Goal: Check status: Check status

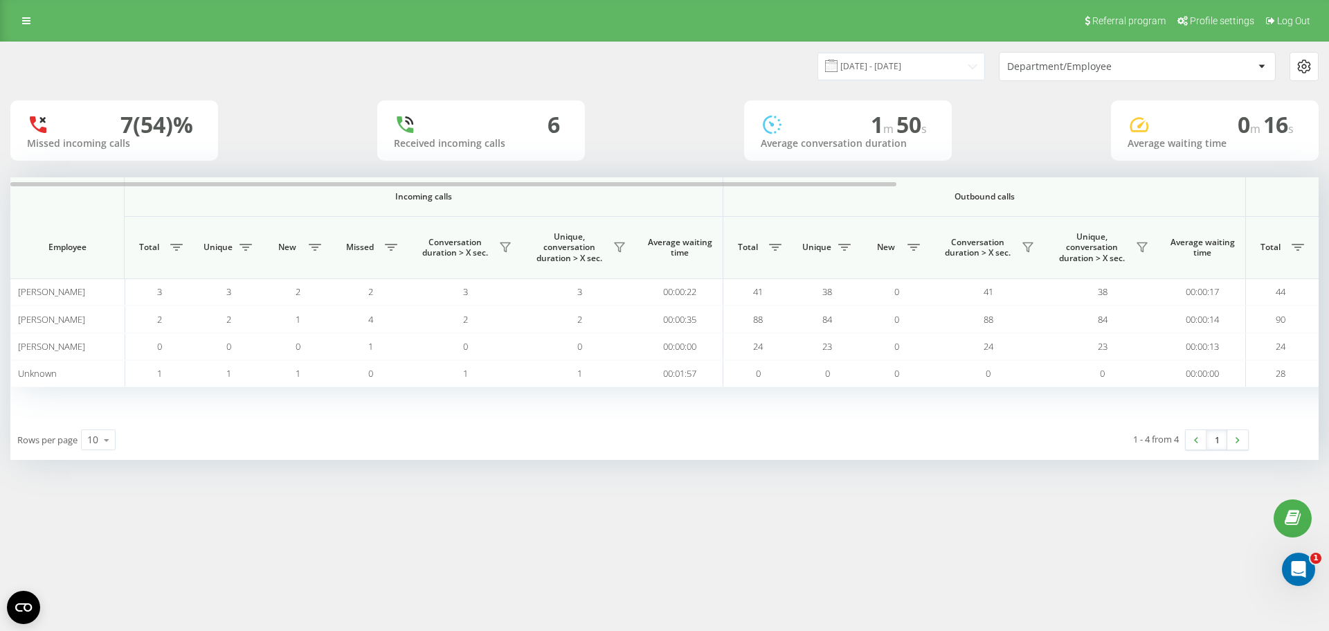
click at [903, 80] on div "[DATE] - [DATE] Department/Employee" at bounding box center [992, 66] width 654 height 29
click at [881, 69] on input "[DATE] - [DATE]" at bounding box center [902, 66] width 168 height 27
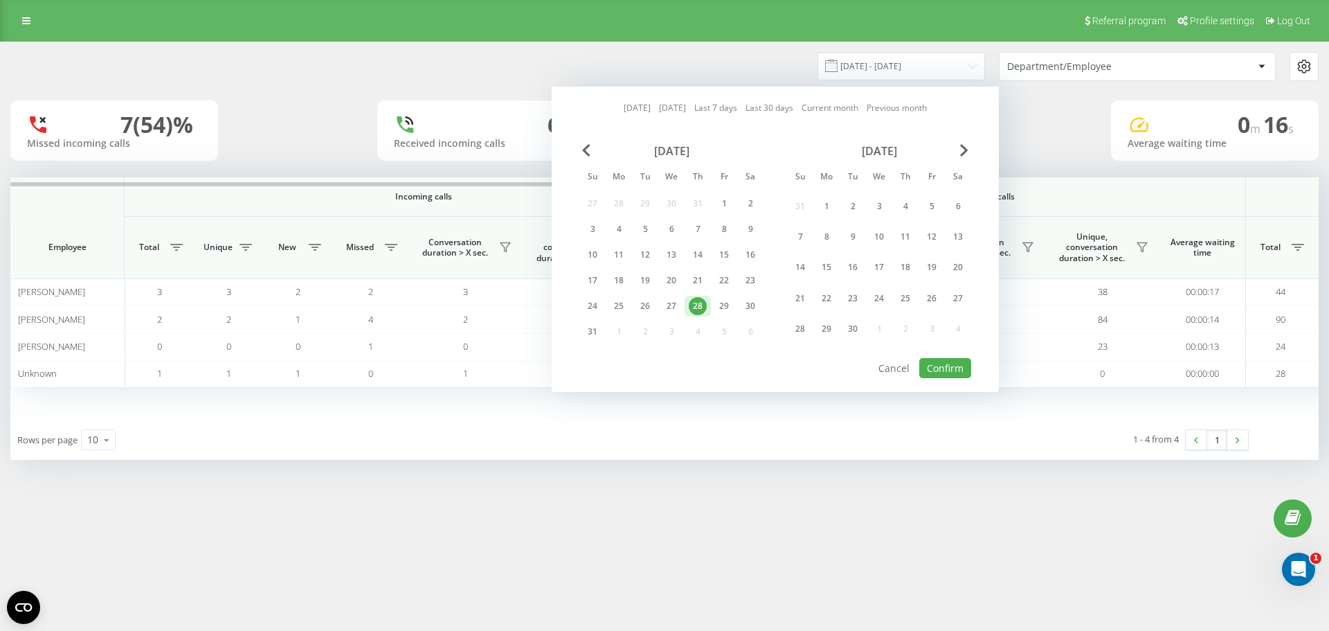
click at [636, 111] on link "[DATE]" at bounding box center [637, 107] width 27 height 13
click at [956, 376] on button "Confirm" at bounding box center [945, 368] width 52 height 20
type input "[DATE] - [DATE]"
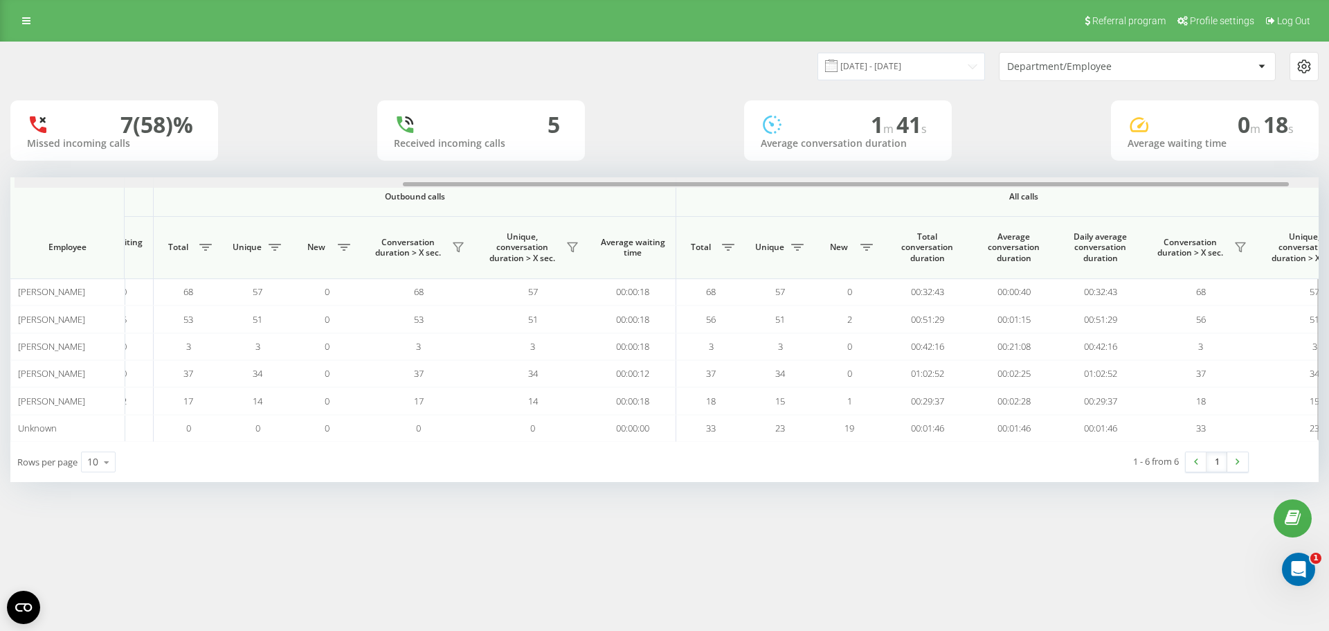
scroll to position [0, 623]
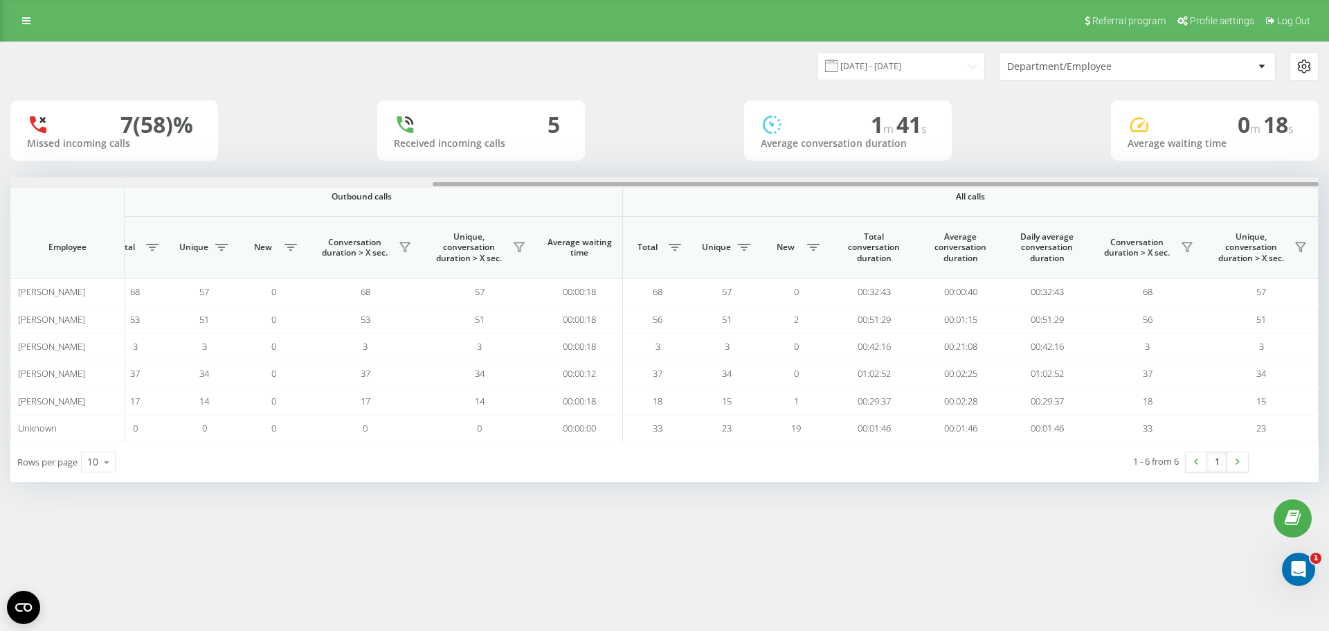
drag, startPoint x: 808, startPoint y: 185, endPoint x: 1329, endPoint y: 284, distance: 530.0
click at [1329, 284] on div "[DATE] - [DATE] Department/Employee 7 (58)% Missed incoming calls 5 Received in…" at bounding box center [664, 276] width 1329 height 468
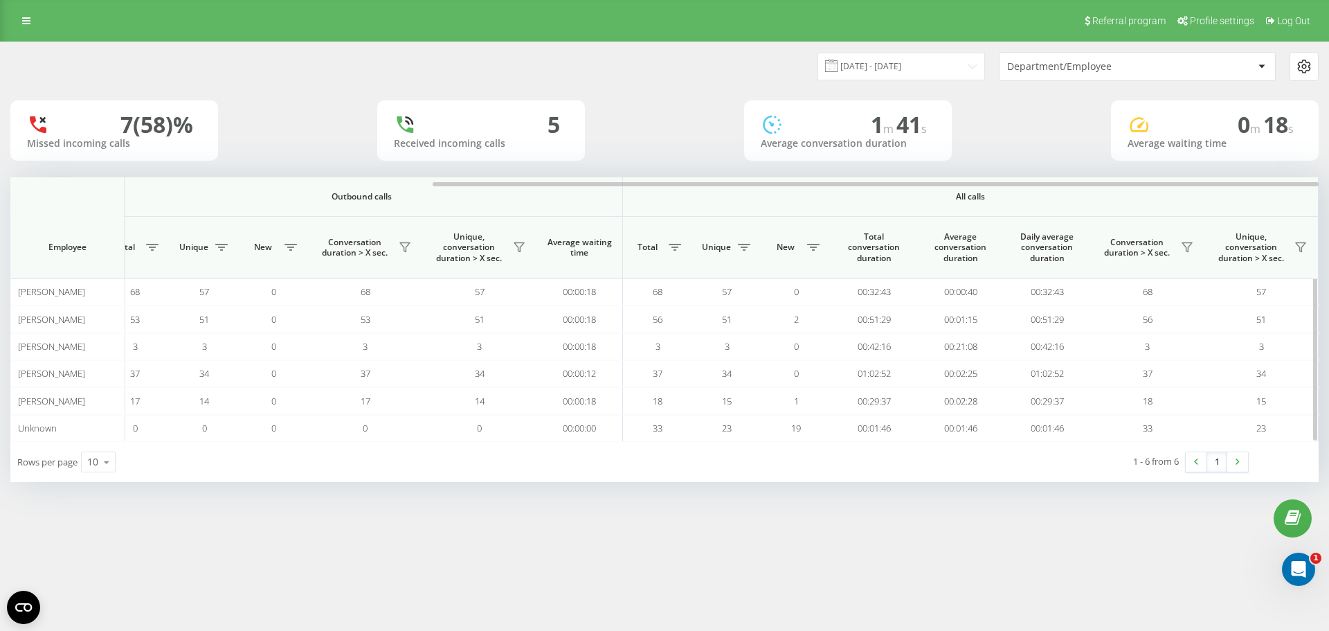
click at [475, 189] on th "Outbound calls" at bounding box center [361, 196] width 523 height 39
drag, startPoint x: 476, startPoint y: 182, endPoint x: 1084, endPoint y: 269, distance: 614.8
click at [1084, 269] on div "Incoming calls Outbound calls All calls Employee Total Unique New Missed Conver…" at bounding box center [664, 309] width 1309 height 264
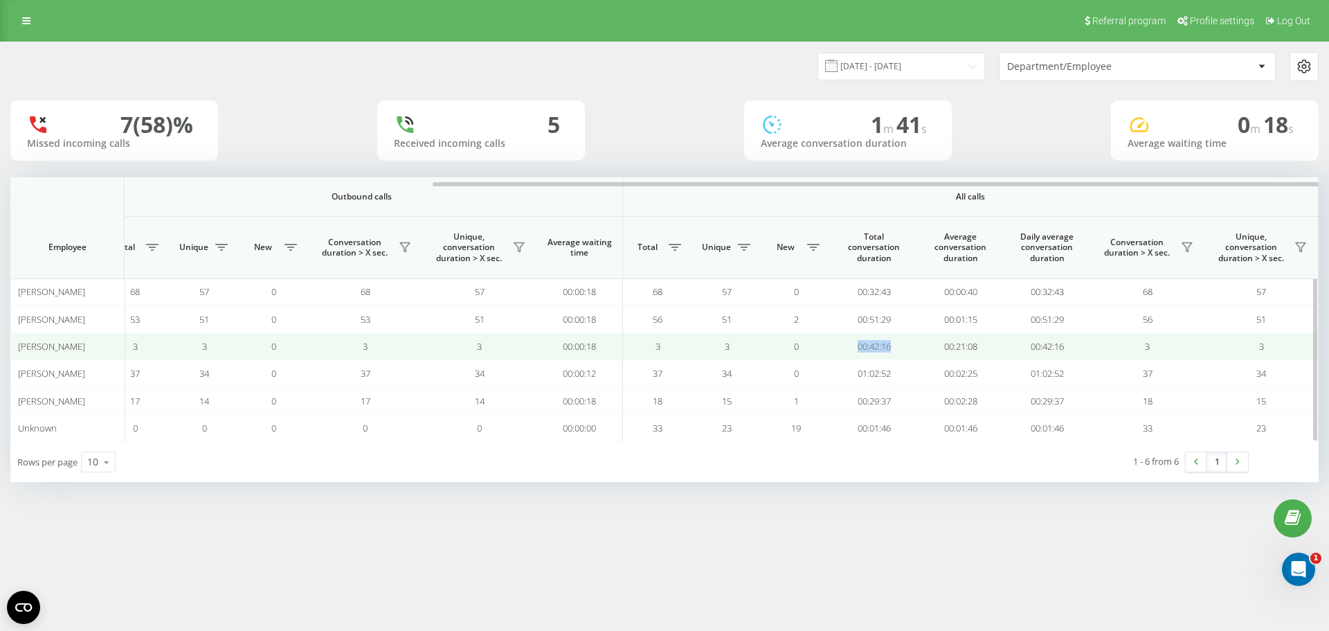
drag, startPoint x: 897, startPoint y: 348, endPoint x: 935, endPoint y: 348, distance: 38.1
click at [857, 354] on td "00:42:16" at bounding box center [874, 346] width 87 height 27
drag, startPoint x: 988, startPoint y: 350, endPoint x: 931, endPoint y: 350, distance: 56.8
click at [933, 350] on td "00:21:08" at bounding box center [960, 346] width 87 height 27
drag, startPoint x: 1053, startPoint y: 352, endPoint x: 1015, endPoint y: 352, distance: 38.1
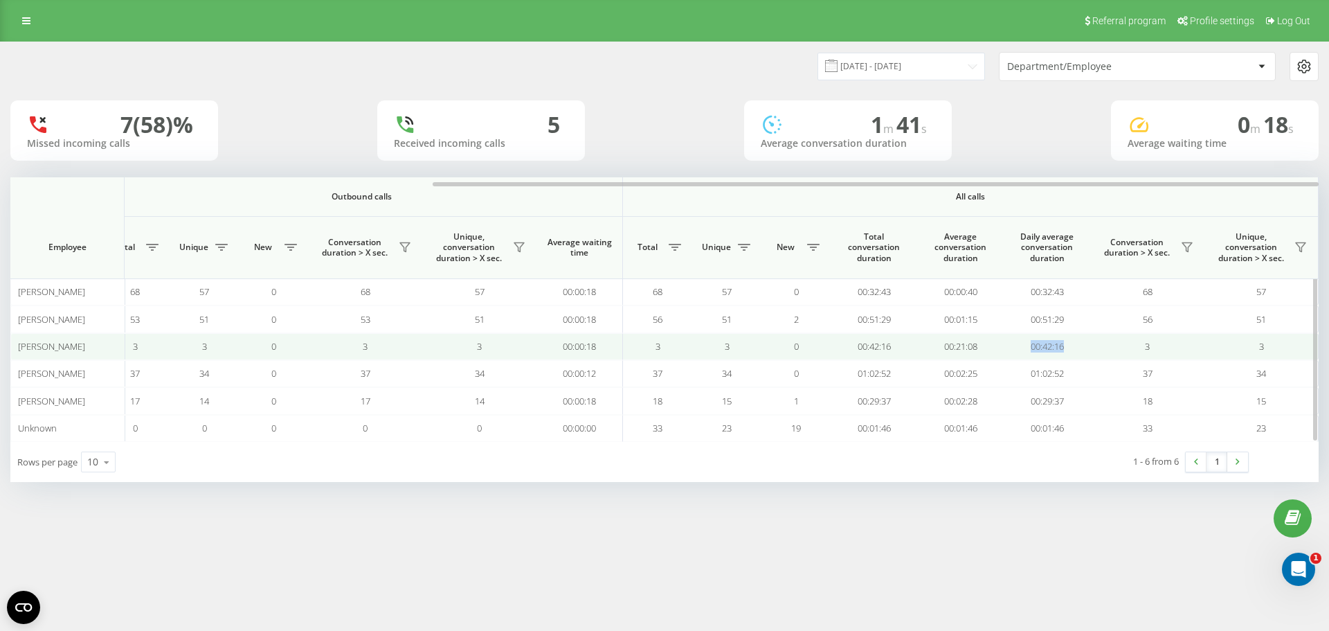
click at [1015, 352] on tr "[PERSON_NAME] 0 0 0 0 0 0 00:00:00 3 3 0 3 3 00:00:18 3 3 0 00:42:16 00:21:08 0…" at bounding box center [353, 346] width 1932 height 27
drag, startPoint x: 981, startPoint y: 350, endPoint x: 927, endPoint y: 358, distance: 54.5
click at [927, 358] on td "00:21:08" at bounding box center [960, 346] width 87 height 27
click at [924, 349] on td "00:21:08" at bounding box center [960, 346] width 87 height 27
drag, startPoint x: 937, startPoint y: 348, endPoint x: 979, endPoint y: 341, distance: 42.0
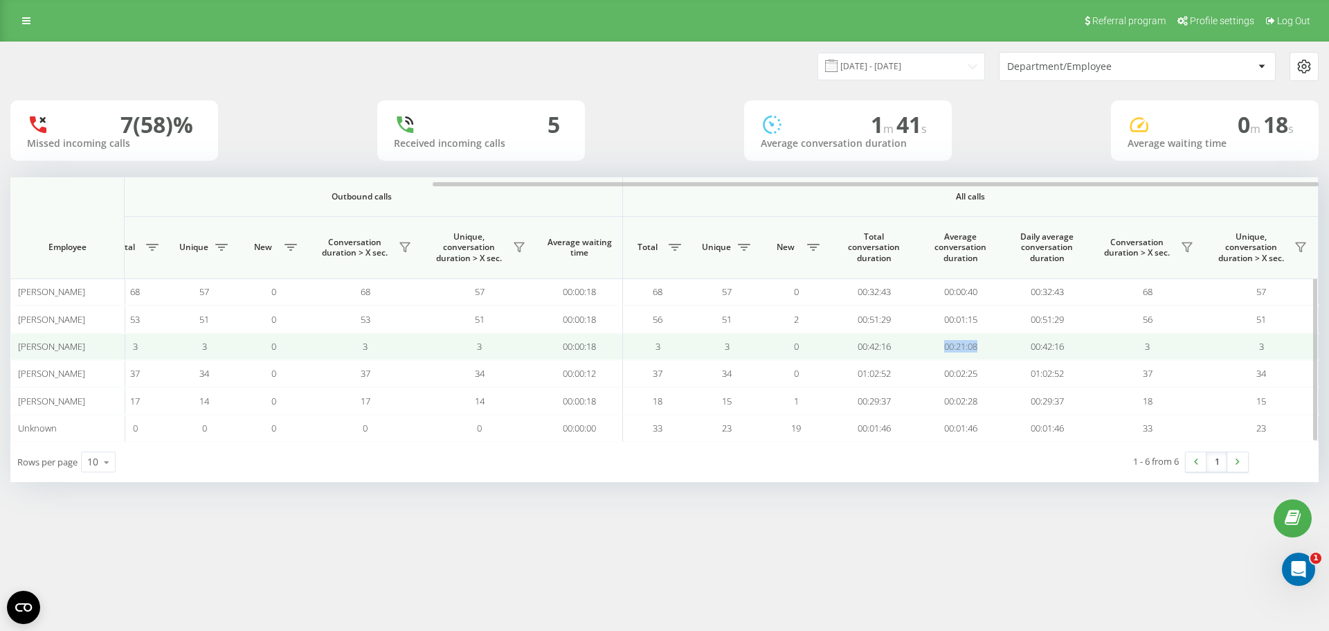
click at [979, 341] on td "00:21:08" at bounding box center [960, 346] width 87 height 27
drag, startPoint x: 984, startPoint y: 346, endPoint x: 940, endPoint y: 349, distance: 44.4
click at [940, 349] on td "00:21:08" at bounding box center [960, 346] width 87 height 27
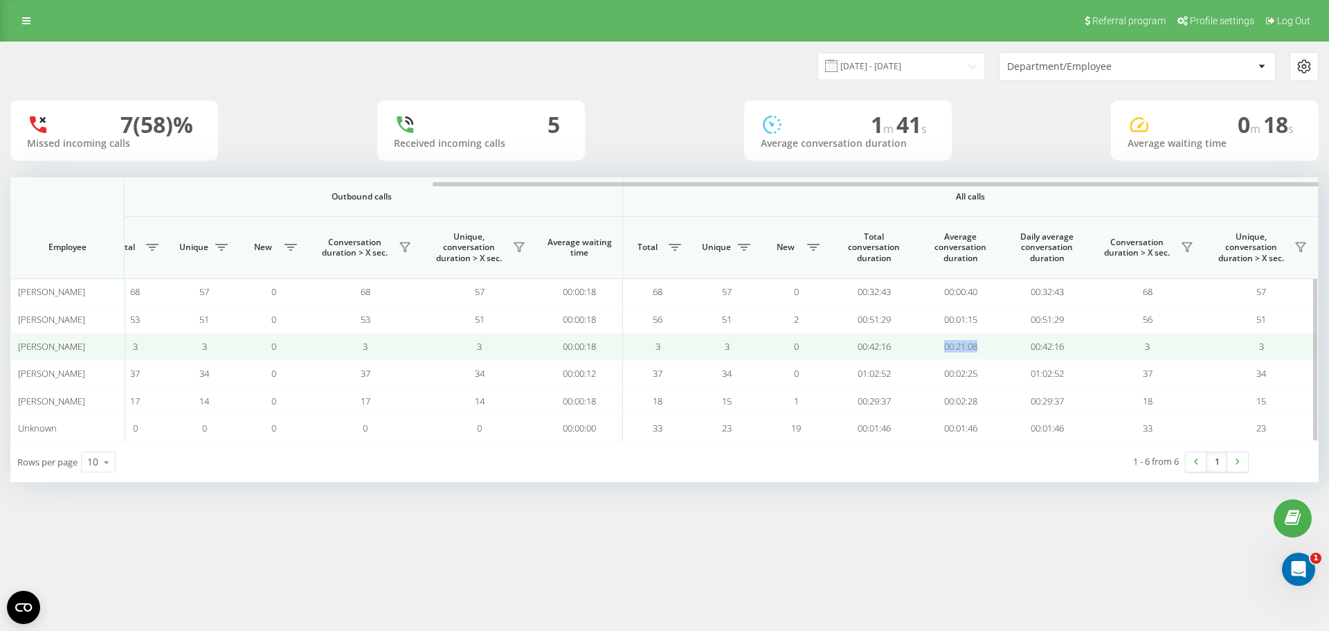
drag, startPoint x: 940, startPoint y: 349, endPoint x: 996, endPoint y: 348, distance: 56.1
click at [996, 348] on td "00:21:08" at bounding box center [960, 346] width 87 height 27
drag, startPoint x: 1057, startPoint y: 348, endPoint x: 1005, endPoint y: 353, distance: 52.9
click at [1005, 353] on td "00:42:16" at bounding box center [1047, 346] width 87 height 27
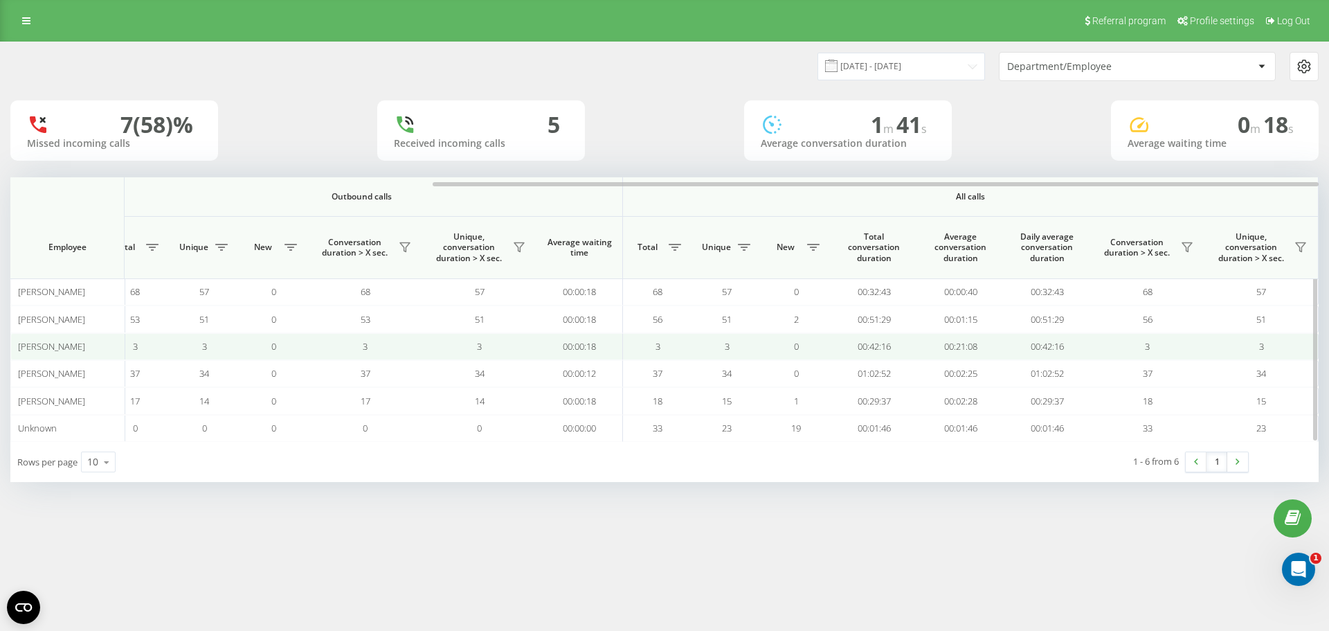
click at [1097, 350] on td "3" at bounding box center [1147, 346] width 114 height 27
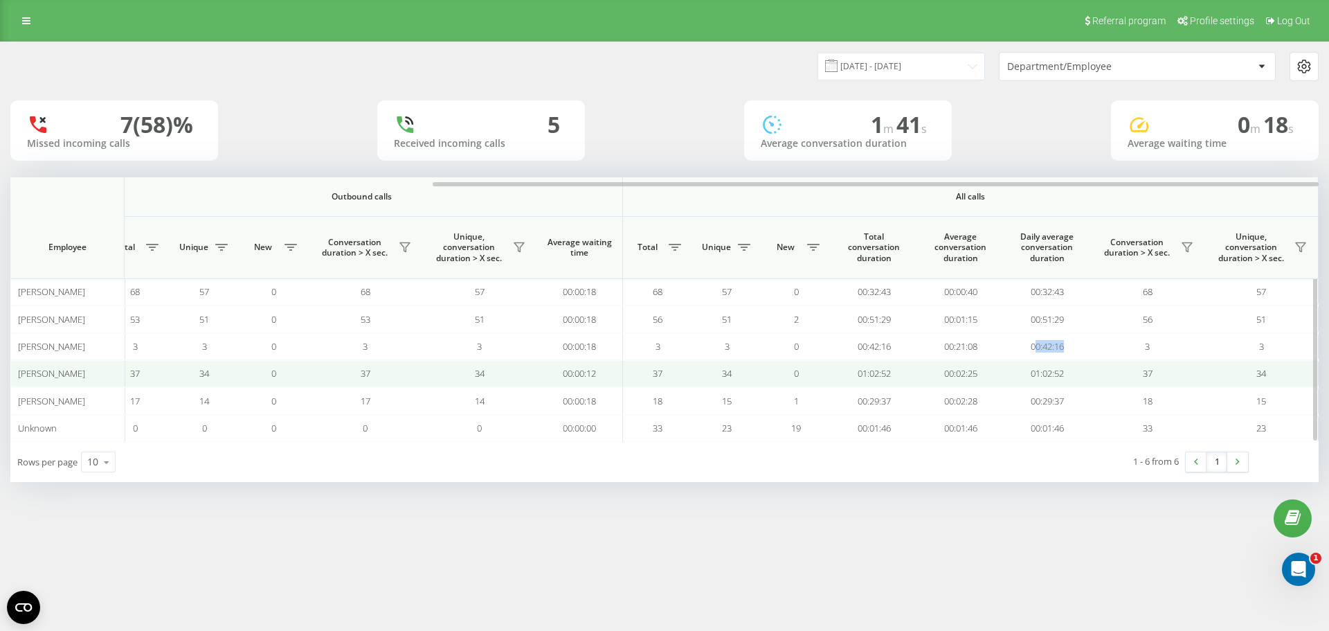
drag, startPoint x: 1079, startPoint y: 347, endPoint x: 1015, endPoint y: 360, distance: 65.0
click at [1021, 360] on tbody "[PERSON_NAME] 0 0 0 5 0 0 00:00:00 68 57 0 68 57 00:00:18 68 57 0 00:32:43 00:0…" at bounding box center [353, 359] width 1932 height 163
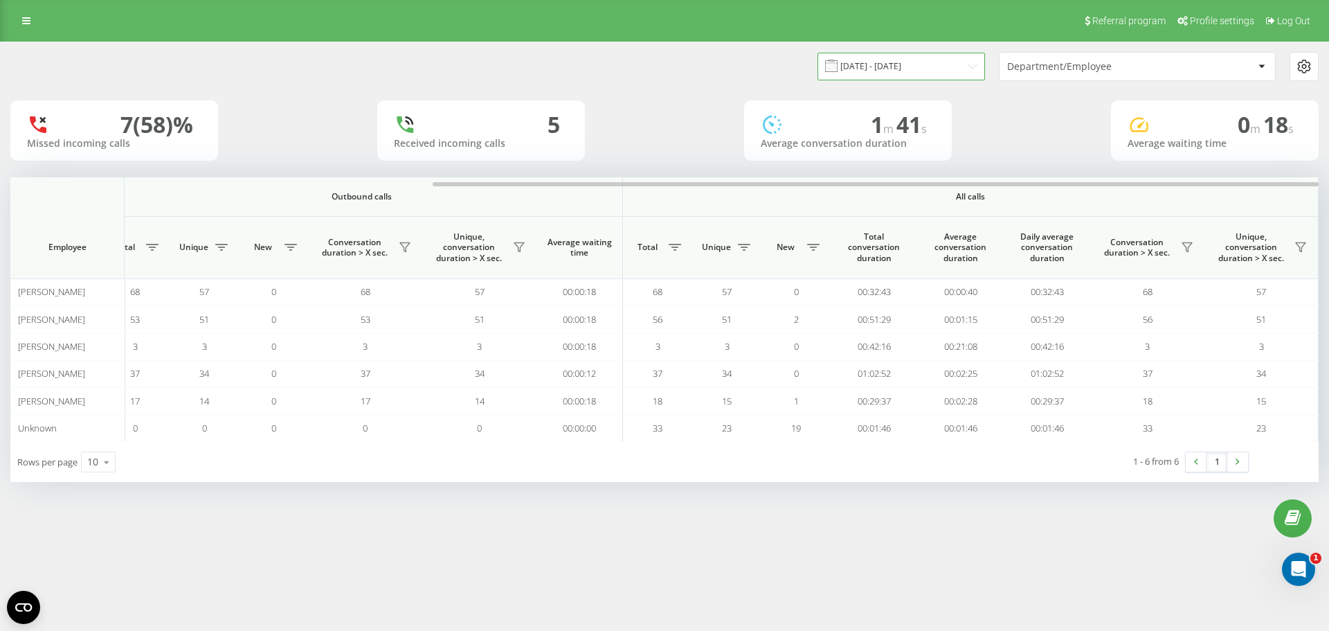
click at [940, 67] on input "[DATE] - [DATE]" at bounding box center [902, 66] width 168 height 27
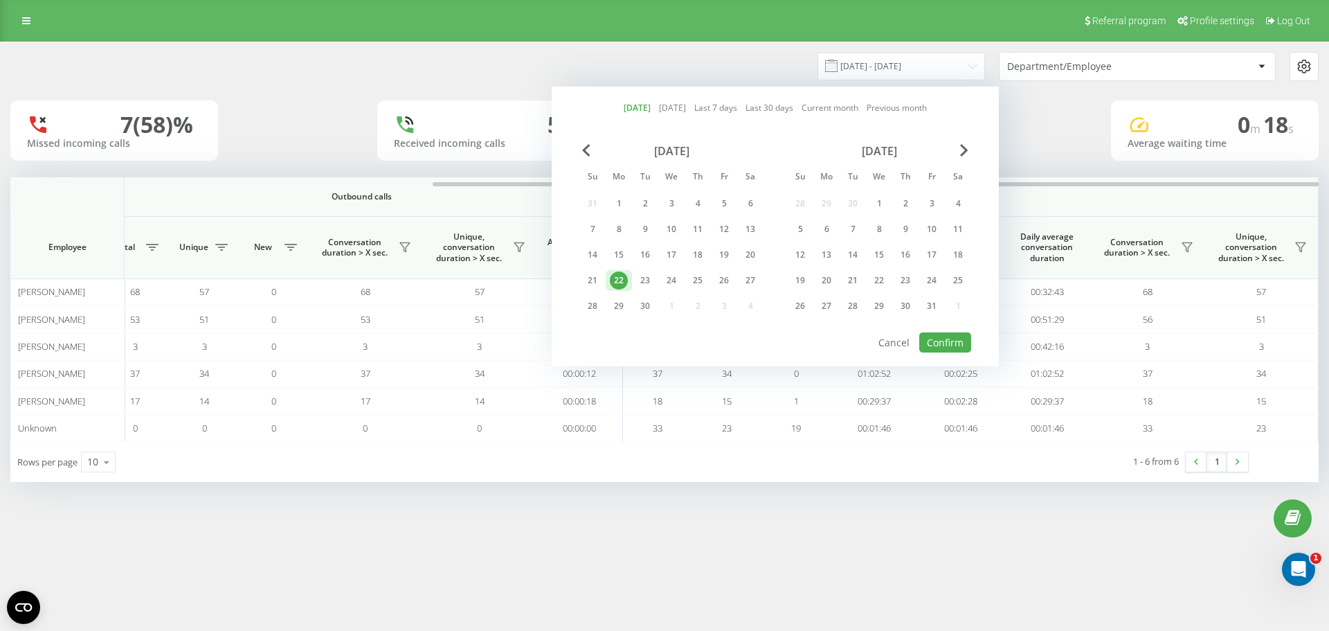
click at [626, 109] on link "[DATE]" at bounding box center [637, 107] width 27 height 13
click at [669, 100] on div "[DATE] [DATE] Last 7 days Last 30 days Current month Previous month [DATE] Su M…" at bounding box center [775, 227] width 447 height 280
click at [662, 111] on link "[DATE]" at bounding box center [672, 107] width 27 height 13
click at [645, 102] on div "[DATE] [DATE] Last 7 days Last 30 days Current month Previous month" at bounding box center [775, 108] width 303 height 14
click at [635, 101] on link "[DATE]" at bounding box center [637, 107] width 27 height 13
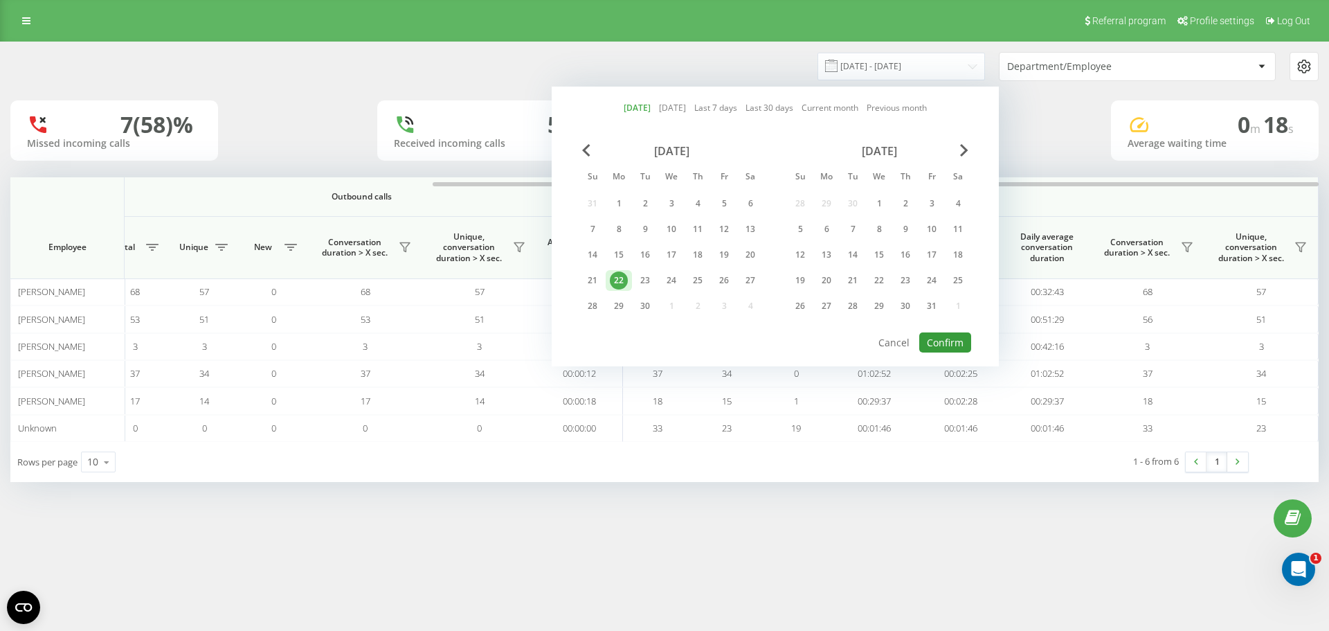
click at [933, 348] on button "Confirm" at bounding box center [945, 342] width 52 height 20
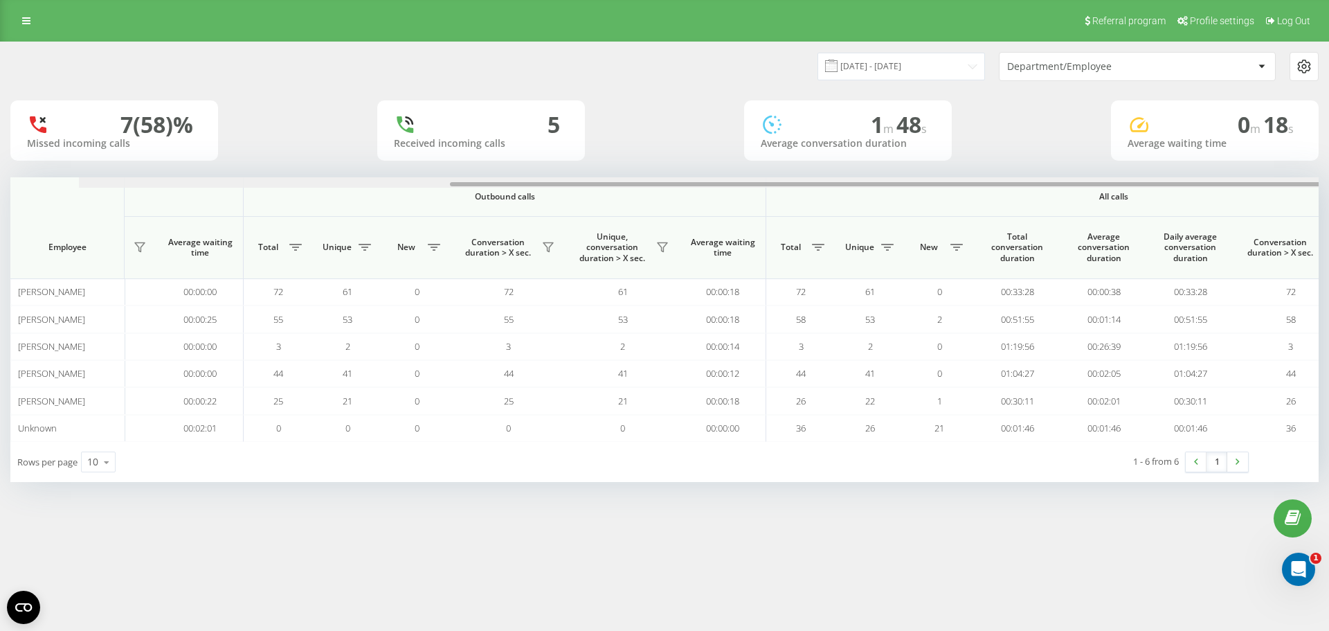
scroll to position [0, 548]
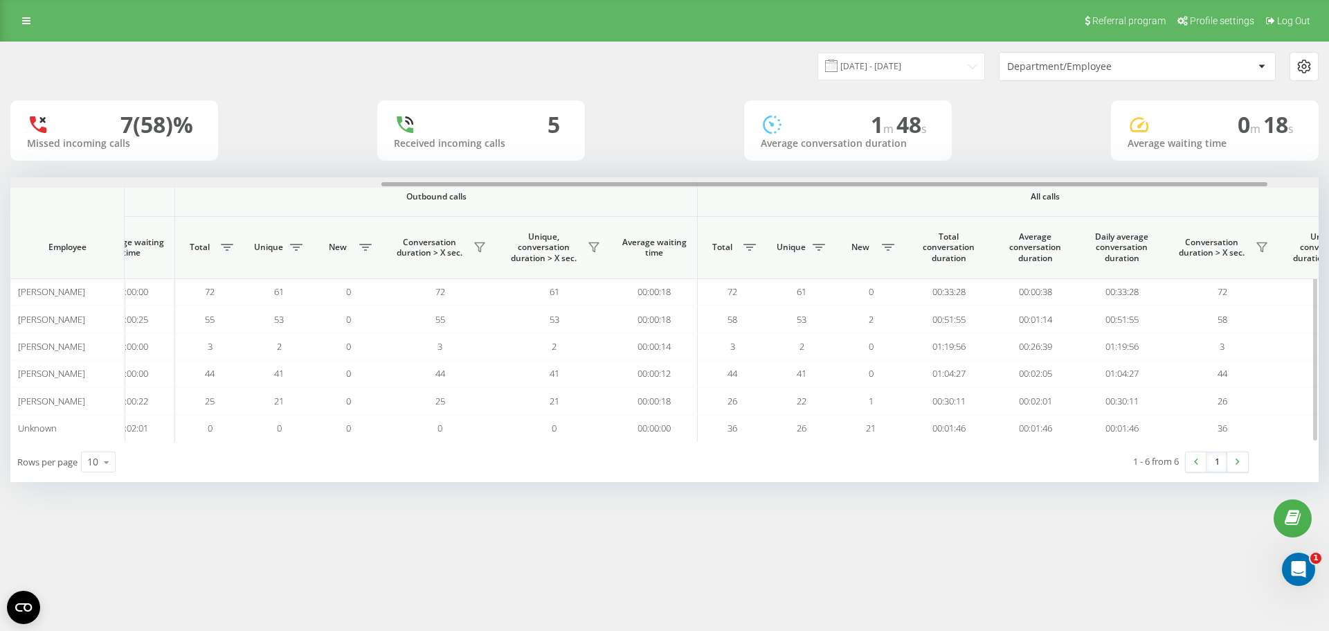
drag, startPoint x: 877, startPoint y: 182, endPoint x: 1248, endPoint y: 189, distance: 371.9
click at [1248, 189] on div "Incoming calls Outbound calls All calls Employee Total Unique New Missed Conver…" at bounding box center [664, 309] width 1309 height 264
